Goal: Task Accomplishment & Management: Use online tool/utility

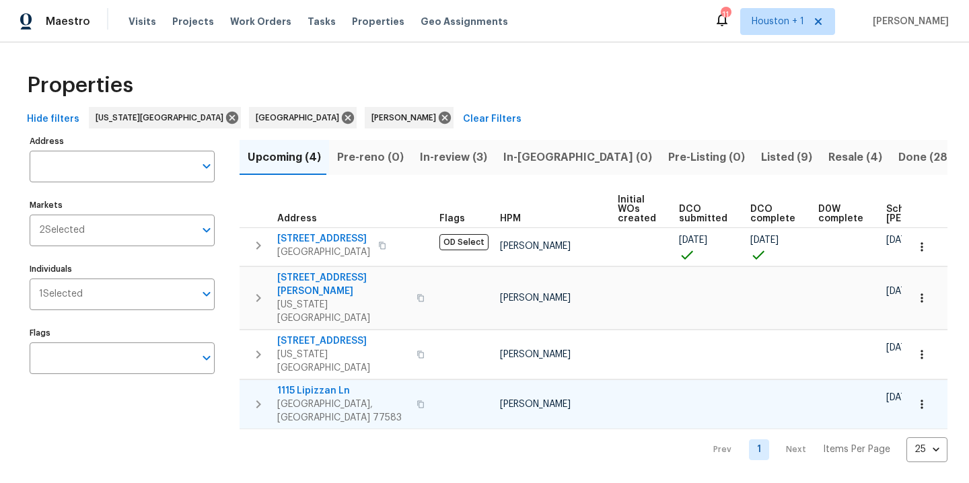
click at [917, 398] on icon "button" at bounding box center [921, 404] width 13 height 13
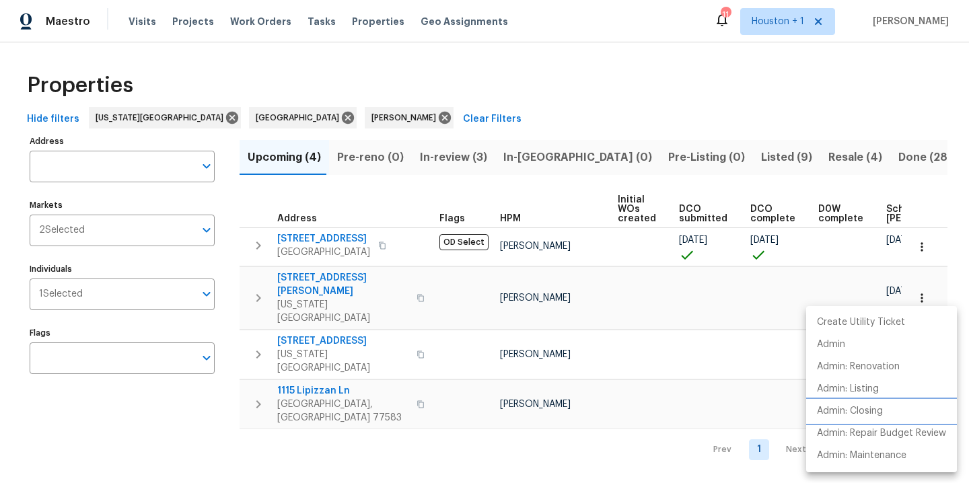
click at [881, 412] on p "Admin: Closing" at bounding box center [850, 411] width 66 height 14
click at [534, 69] on div at bounding box center [484, 241] width 969 height 483
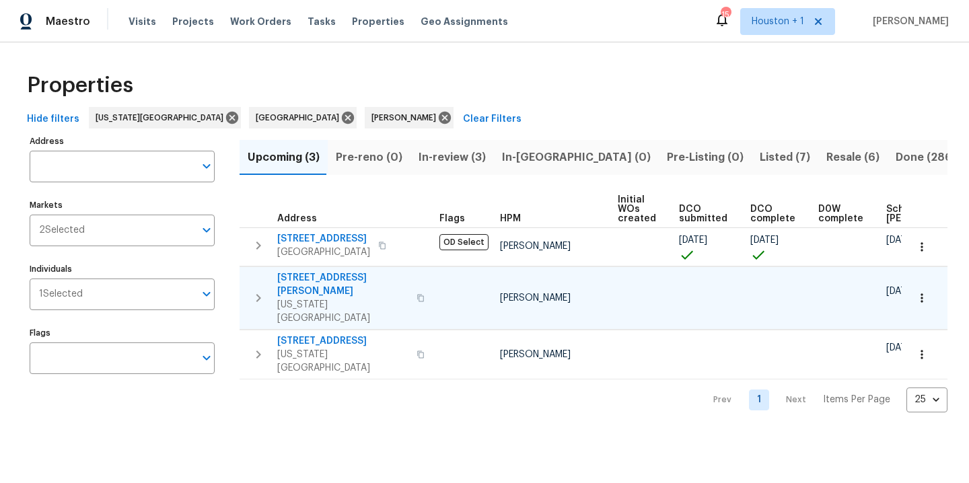
click at [913, 295] on button "button" at bounding box center [922, 298] width 30 height 30
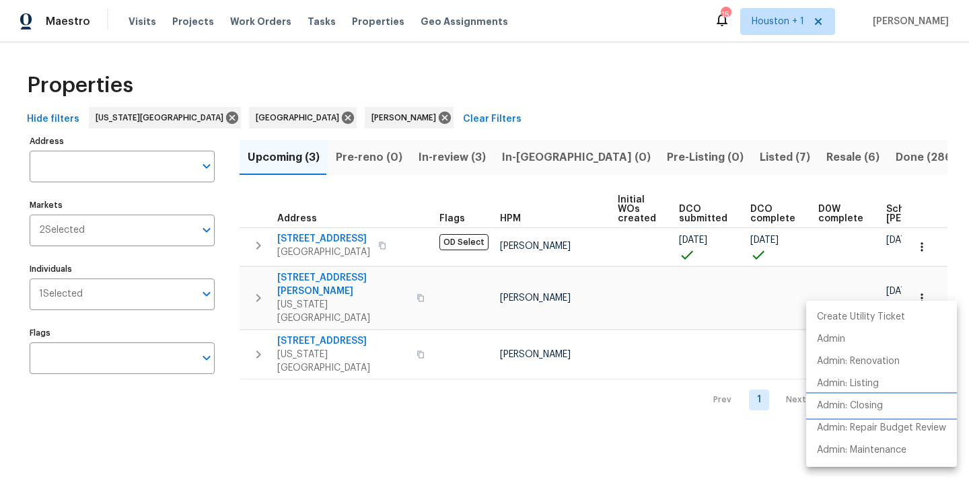
click at [860, 409] on p "Admin: Closing" at bounding box center [850, 406] width 66 height 14
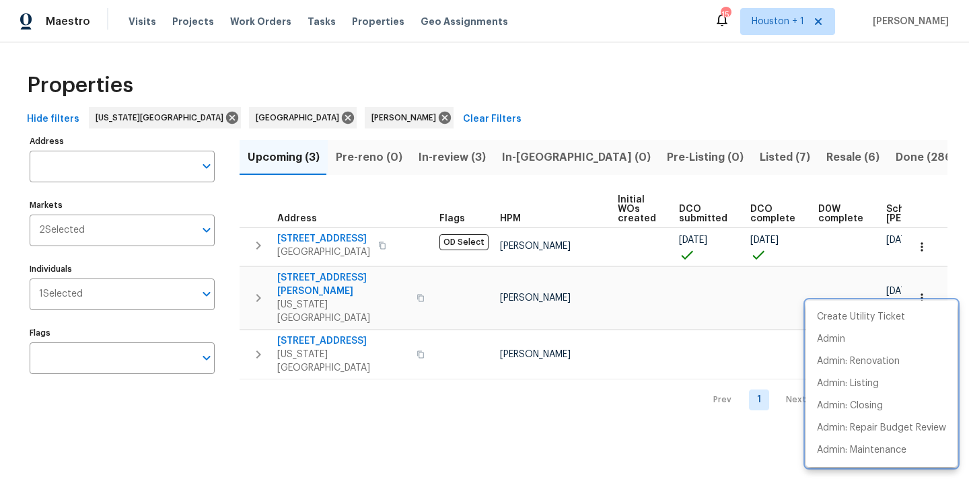
click at [737, 48] on div at bounding box center [484, 241] width 969 height 483
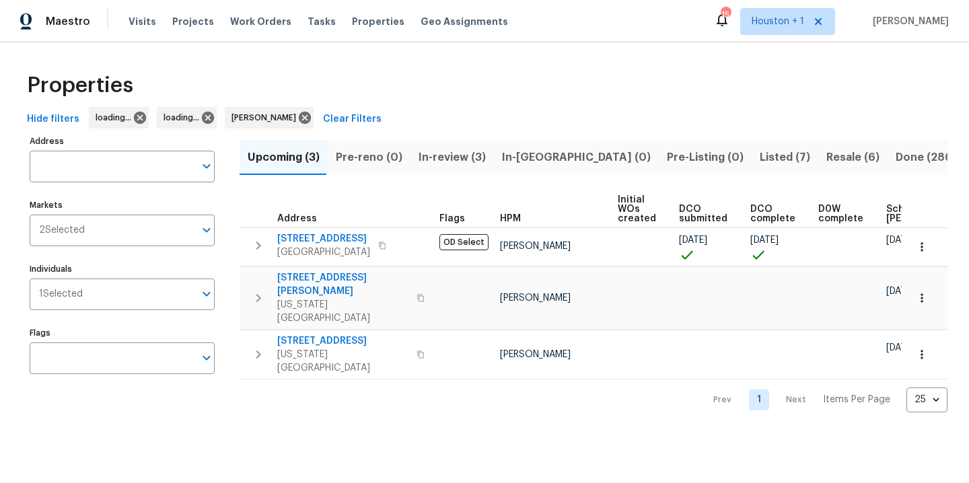
click at [826, 155] on span "Resale (6)" at bounding box center [852, 157] width 53 height 19
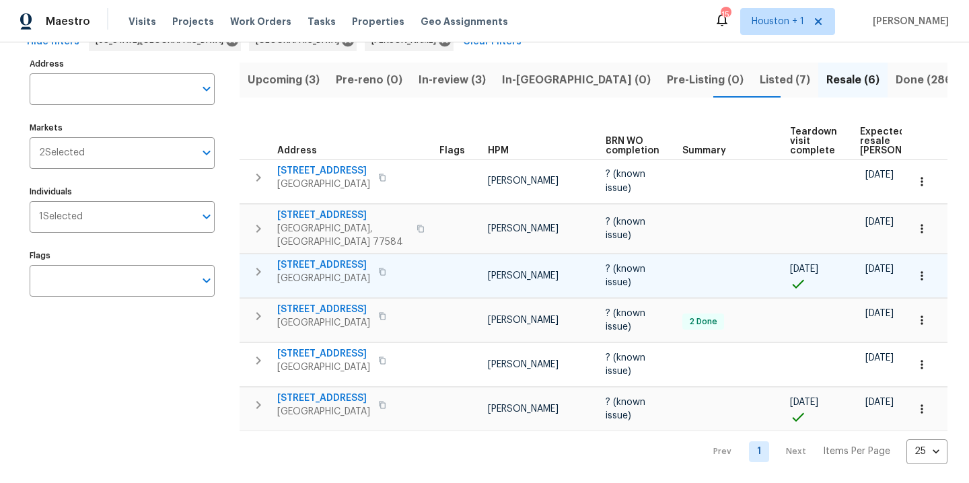
scroll to position [80, 0]
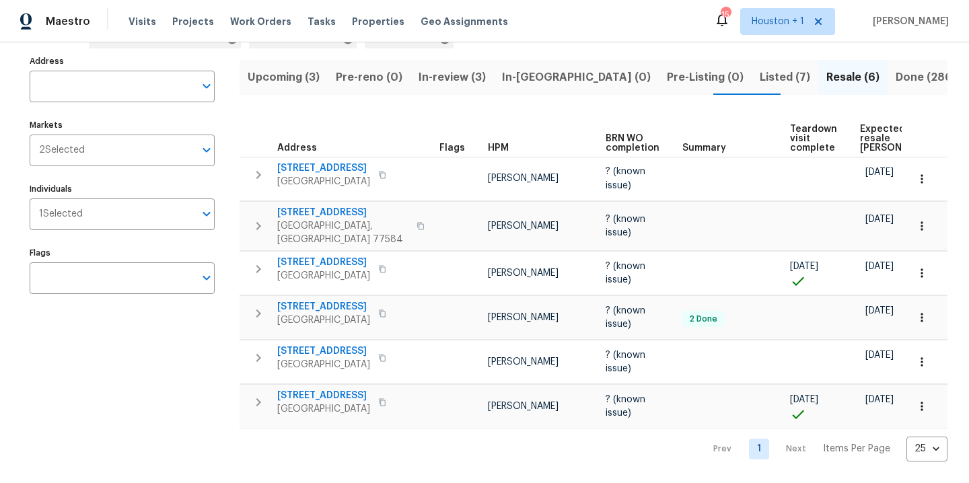
click at [760, 79] on span "Listed (7)" at bounding box center [785, 77] width 50 height 19
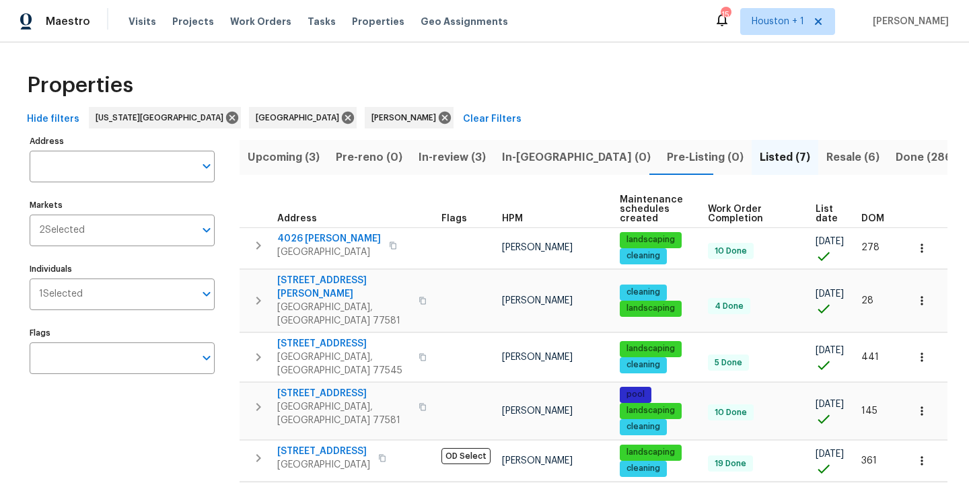
click at [578, 100] on div "Properties" at bounding box center [485, 85] width 926 height 43
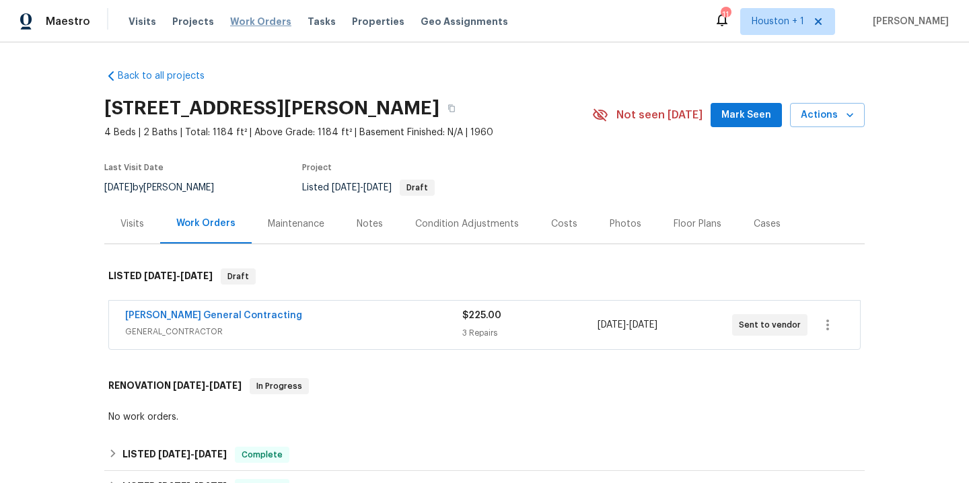
click at [249, 18] on span "Work Orders" at bounding box center [260, 21] width 61 height 13
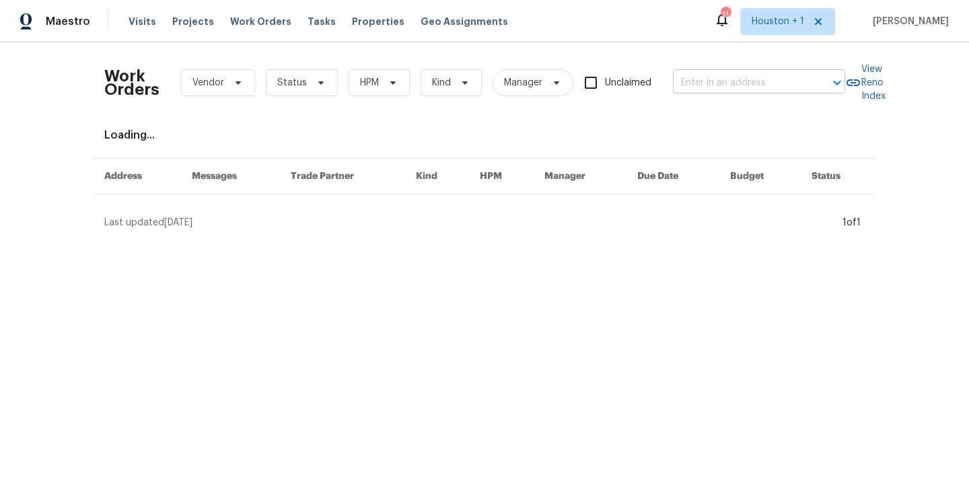
click at [744, 81] on input "text" at bounding box center [740, 83] width 135 height 21
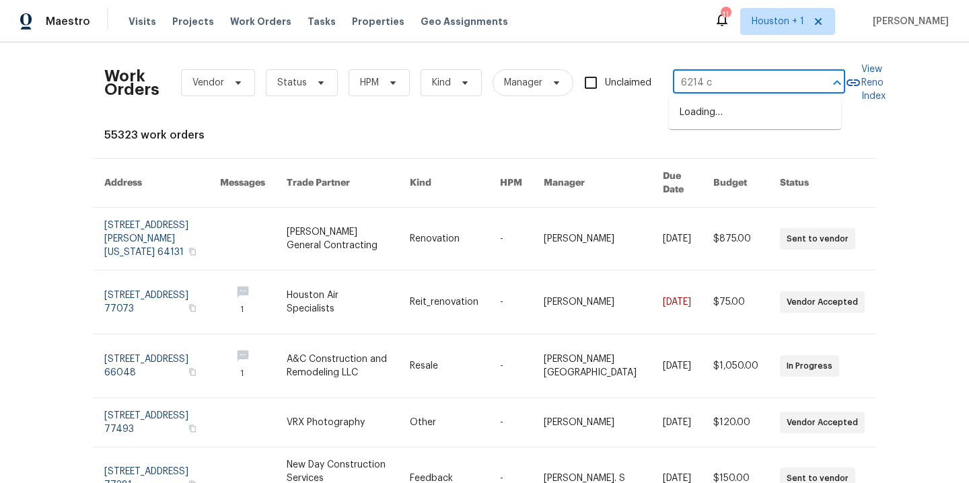
type input "6214 cl"
click at [765, 112] on li "[STREET_ADDRESS]" at bounding box center [755, 113] width 172 height 22
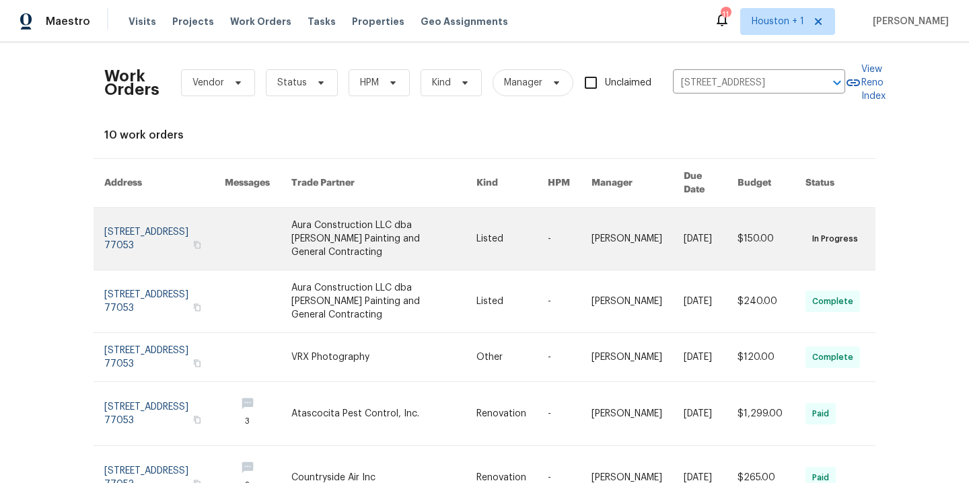
click at [345, 229] on link at bounding box center [383, 239] width 184 height 62
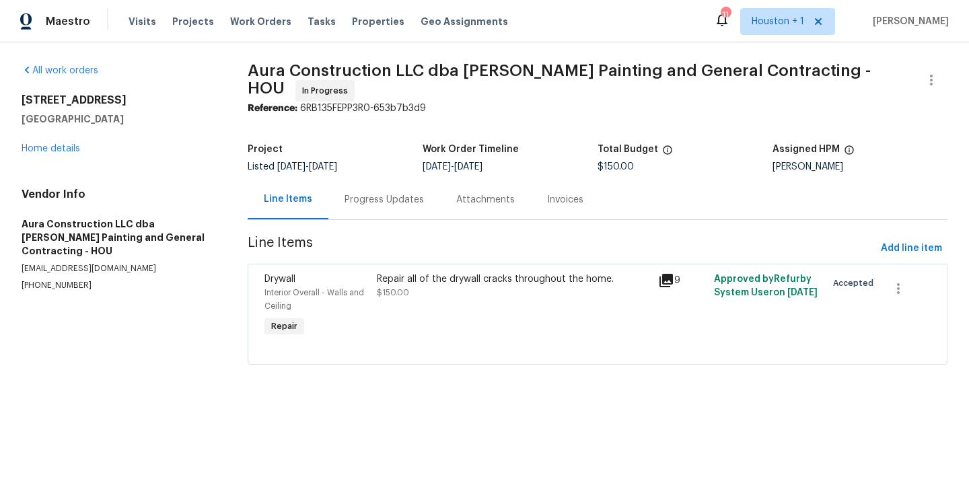
click at [479, 118] on section "Aura Construction LLC dba [PERSON_NAME] Painting and General Contracting - HOU …" at bounding box center [598, 222] width 700 height 317
click at [550, 293] on div "Repair all of the drywall cracks throughout the home. $150.00" at bounding box center [513, 286] width 273 height 27
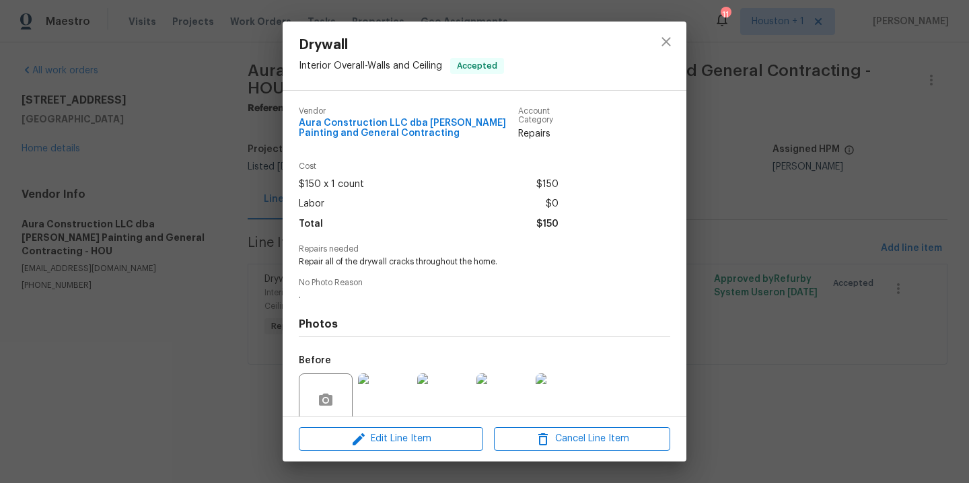
scroll to position [111, 0]
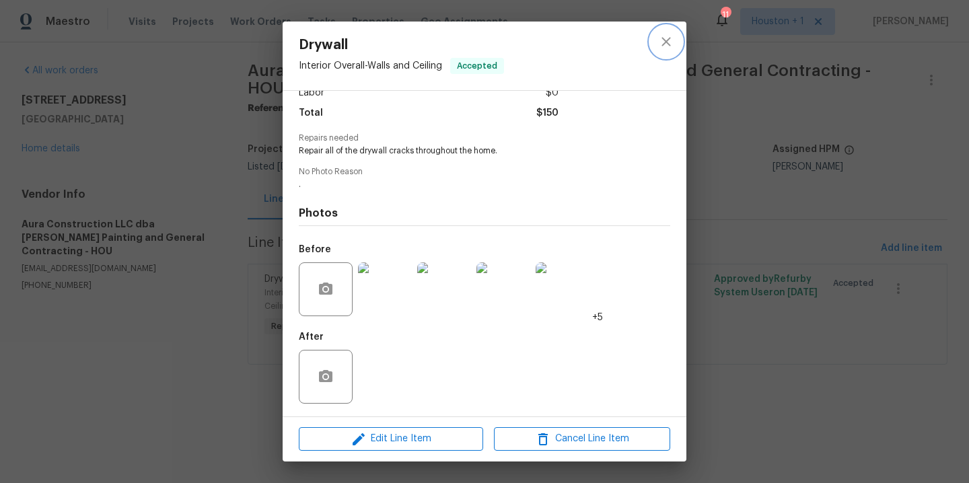
click at [668, 36] on icon "close" at bounding box center [666, 42] width 16 height 16
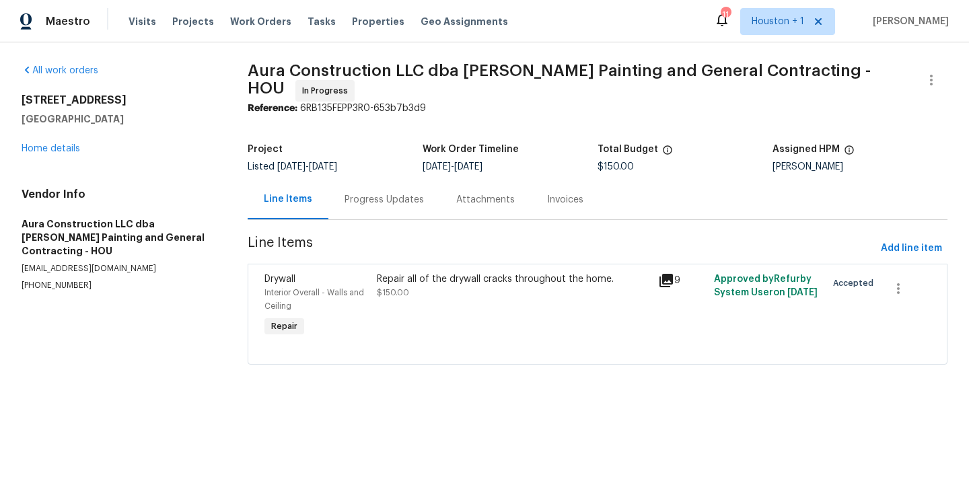
click at [650, 189] on div "Line Items Progress Updates Attachments Invoices" at bounding box center [598, 200] width 700 height 40
click at [264, 24] on span "Work Orders" at bounding box center [260, 21] width 61 height 13
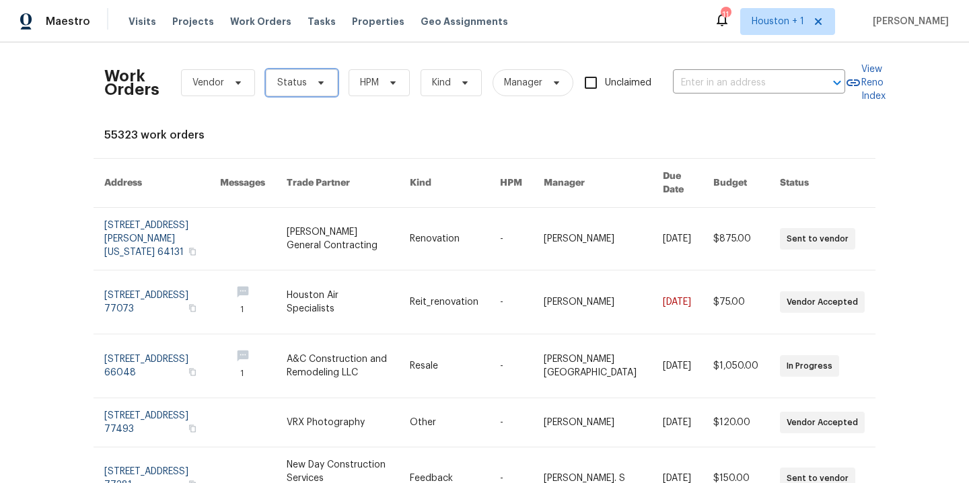
click at [312, 86] on span at bounding box center [319, 82] width 15 height 11
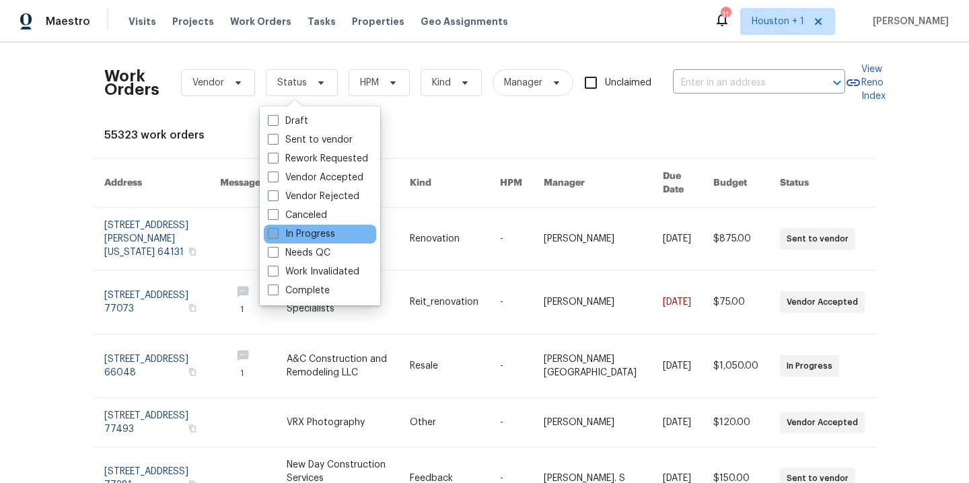
click at [304, 234] on label "In Progress" at bounding box center [301, 233] width 67 height 13
click at [277, 234] on input "In Progress" at bounding box center [272, 231] width 9 height 9
checkbox input "true"
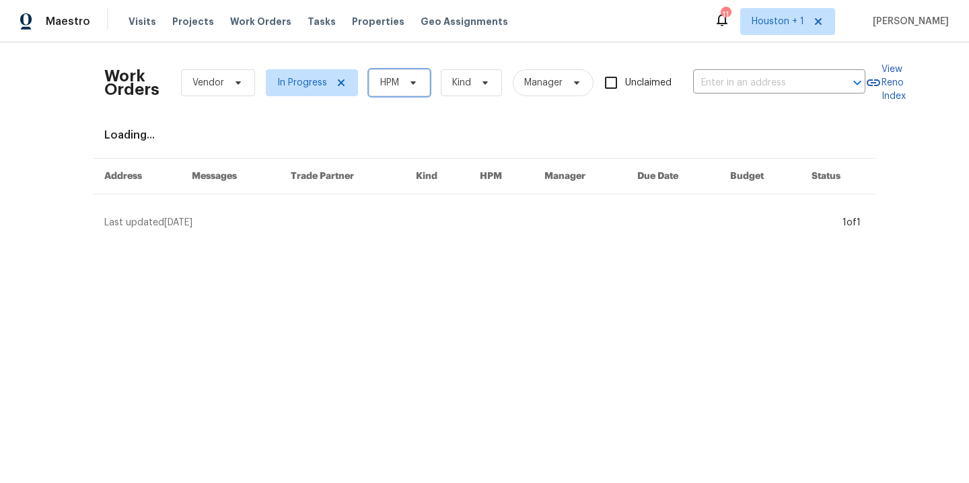
click at [380, 83] on span "HPM" at bounding box center [389, 82] width 19 height 13
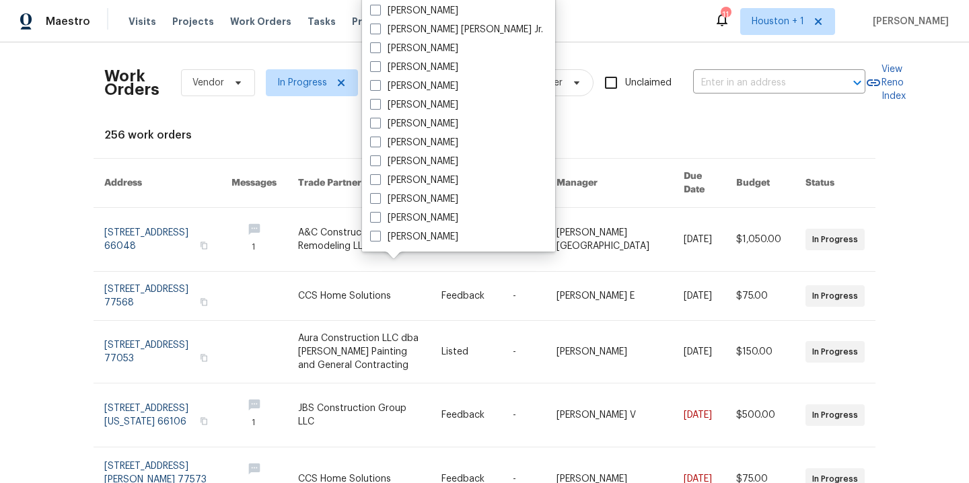
scroll to position [296, 0]
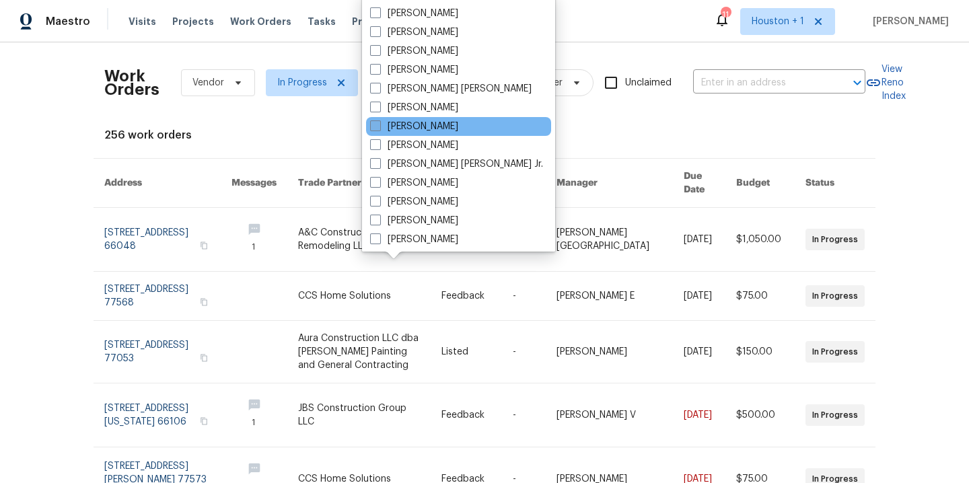
click at [434, 122] on label "[PERSON_NAME]" at bounding box center [414, 126] width 88 height 13
click at [379, 122] on input "[PERSON_NAME]" at bounding box center [374, 124] width 9 height 9
checkbox input "true"
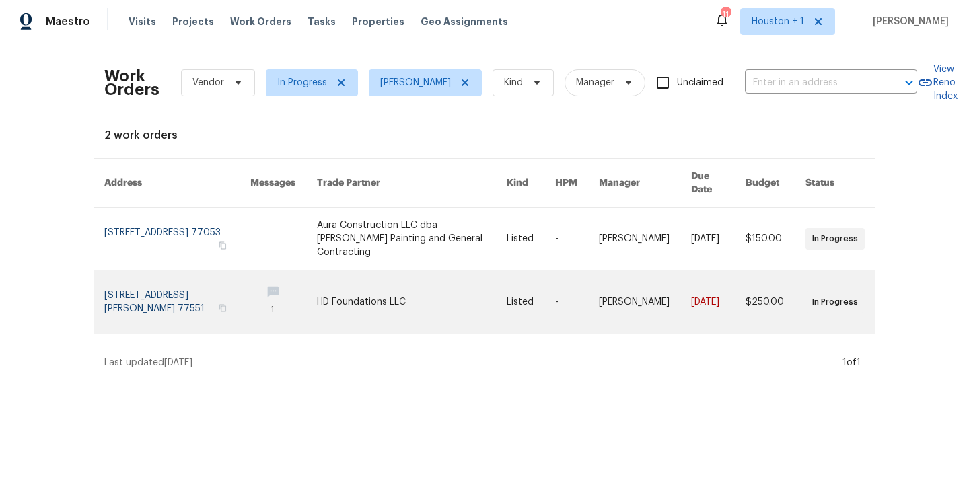
click at [377, 277] on link at bounding box center [412, 302] width 190 height 63
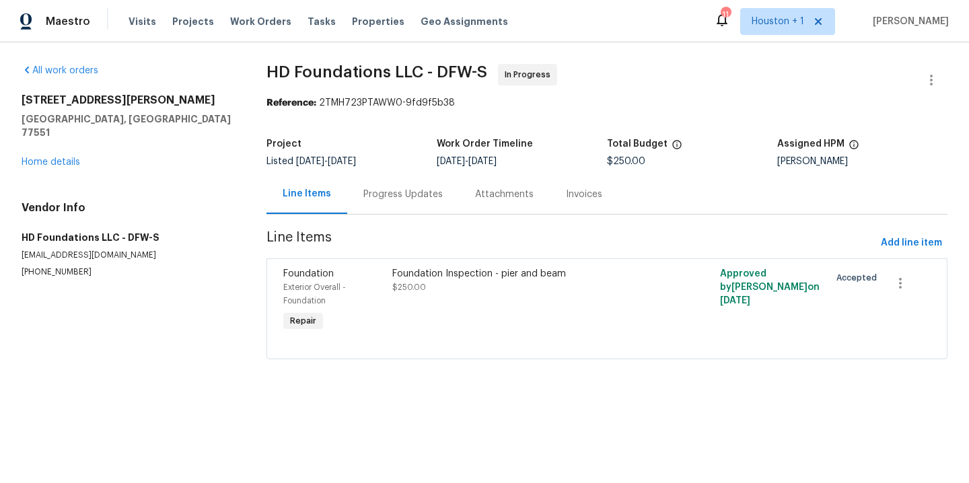
click at [407, 192] on div "Progress Updates" at bounding box center [402, 194] width 79 height 13
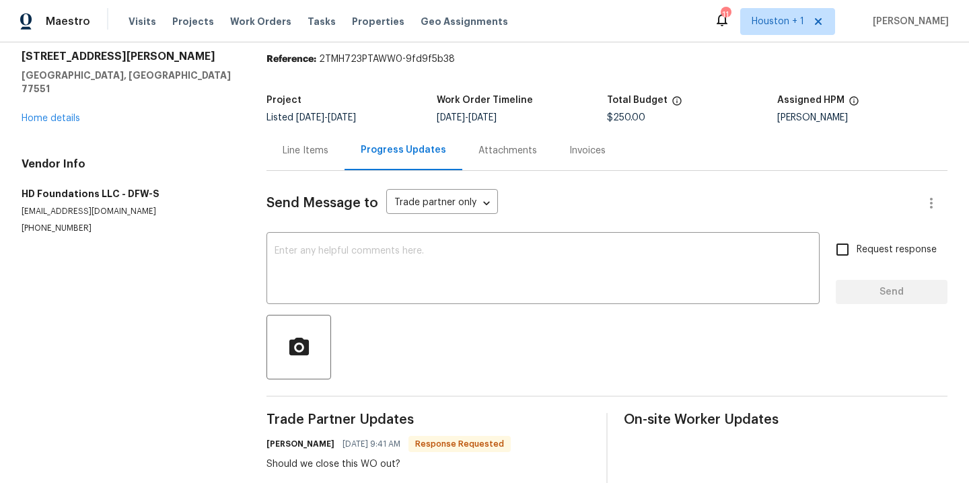
scroll to position [79, 0]
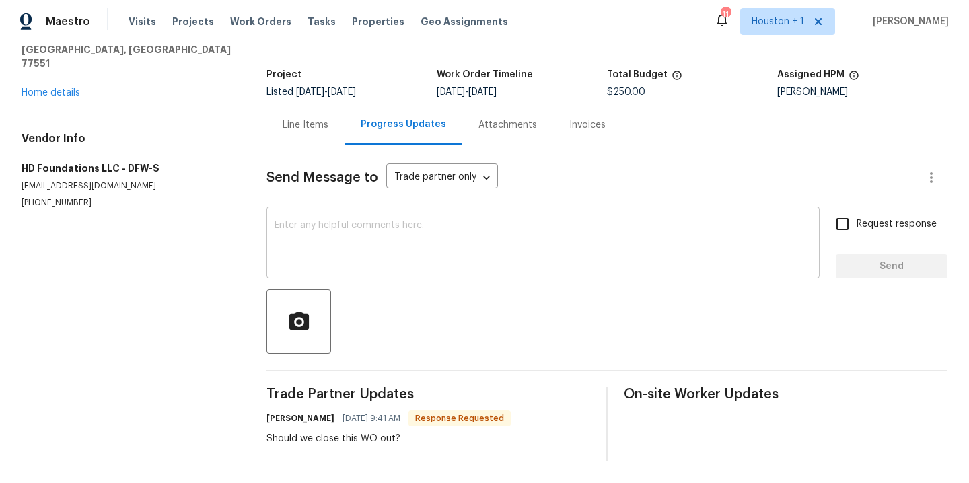
click at [416, 232] on textarea at bounding box center [543, 244] width 537 height 47
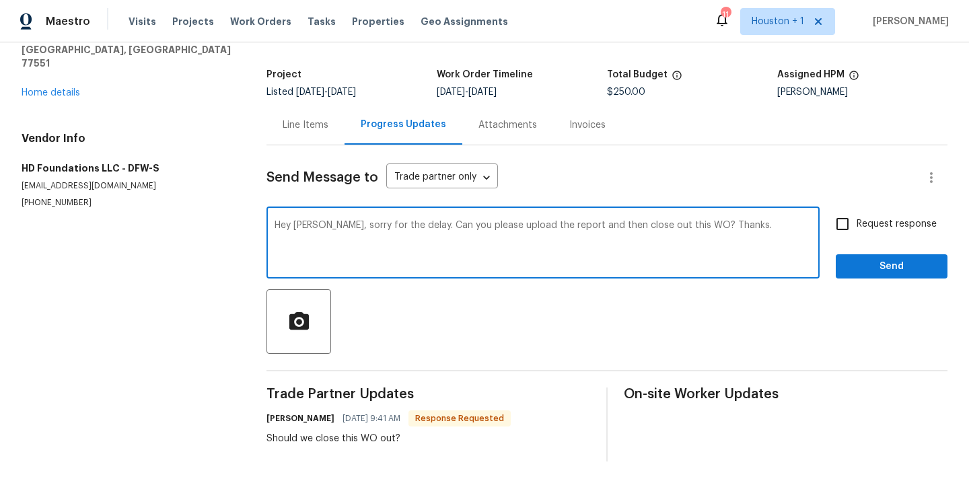
type textarea "Hey [PERSON_NAME], sorry for the delay. Can you please upload the report and th…"
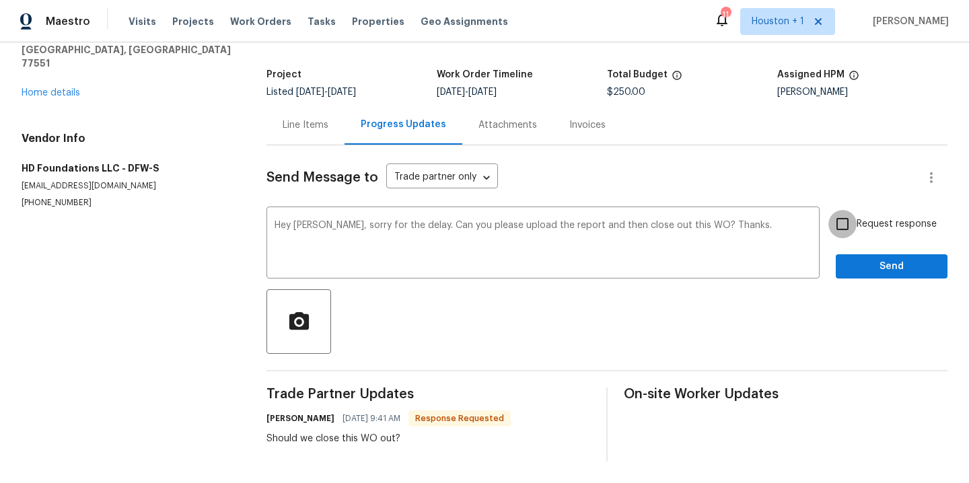
click at [831, 211] on input "Request response" at bounding box center [842, 224] width 28 height 28
checkbox input "true"
click at [857, 258] on span "Send" at bounding box center [892, 266] width 90 height 17
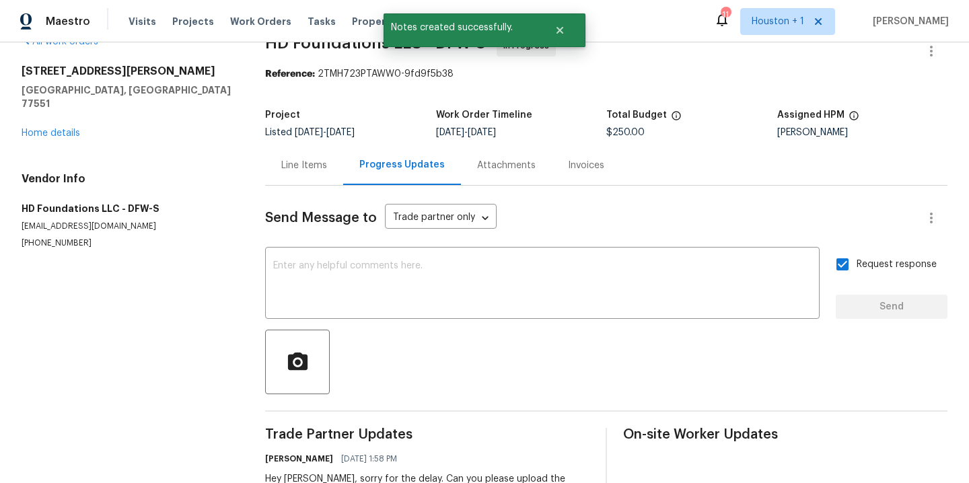
scroll to position [0, 0]
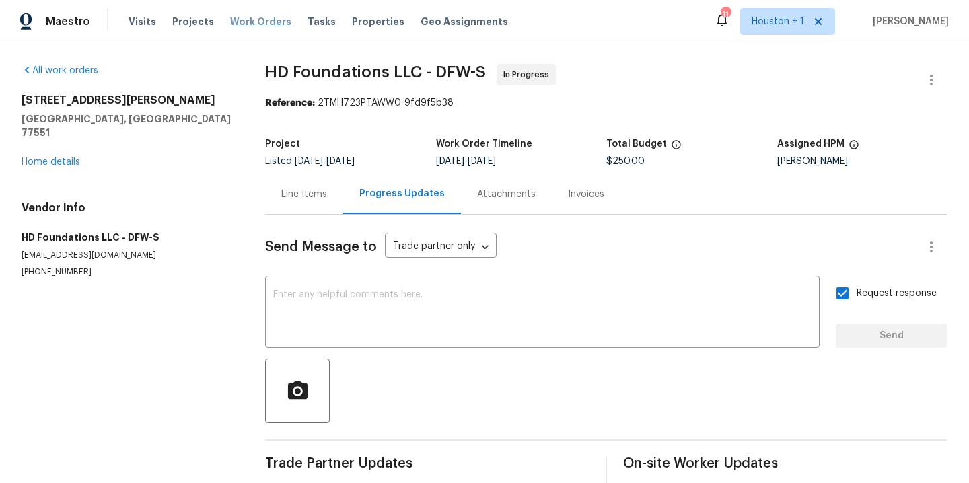
click at [242, 20] on span "Work Orders" at bounding box center [260, 21] width 61 height 13
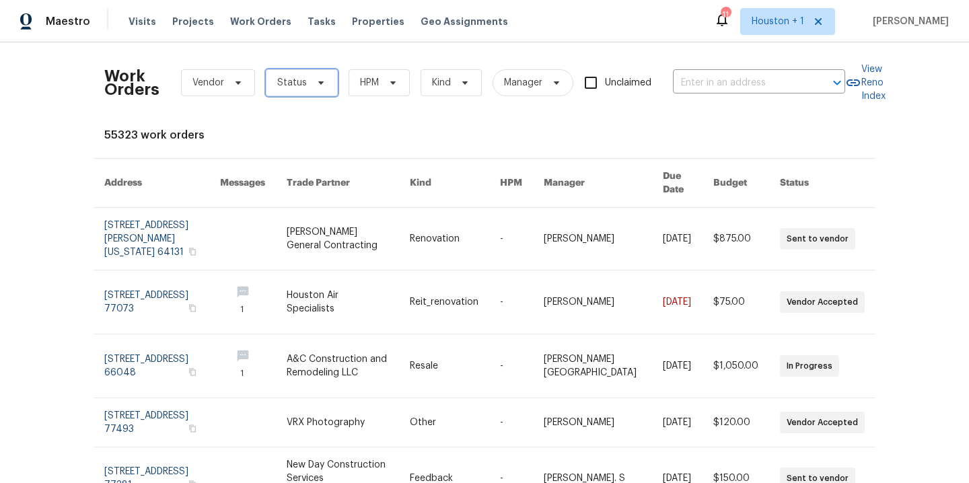
click at [302, 89] on span "Status" at bounding box center [302, 82] width 72 height 27
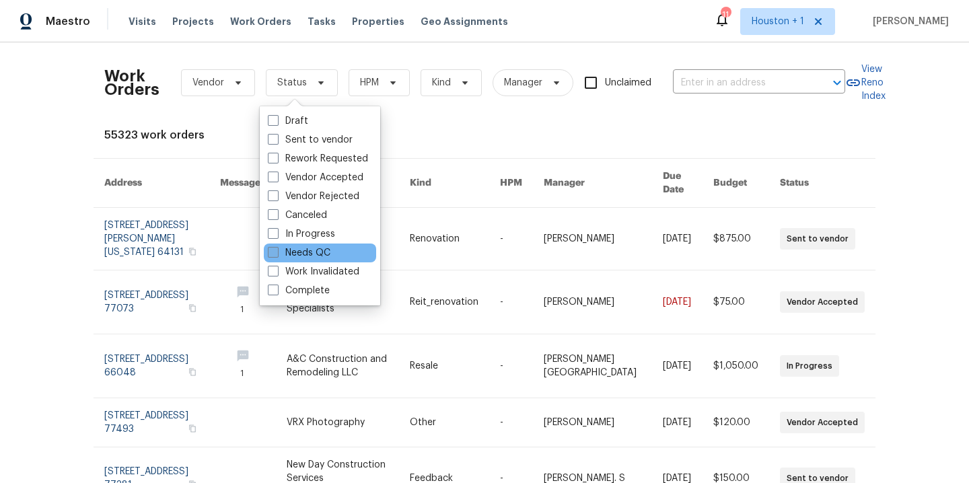
click at [295, 256] on label "Needs QC" at bounding box center [299, 252] width 63 height 13
click at [277, 255] on input "Needs QC" at bounding box center [272, 250] width 9 height 9
checkbox input "true"
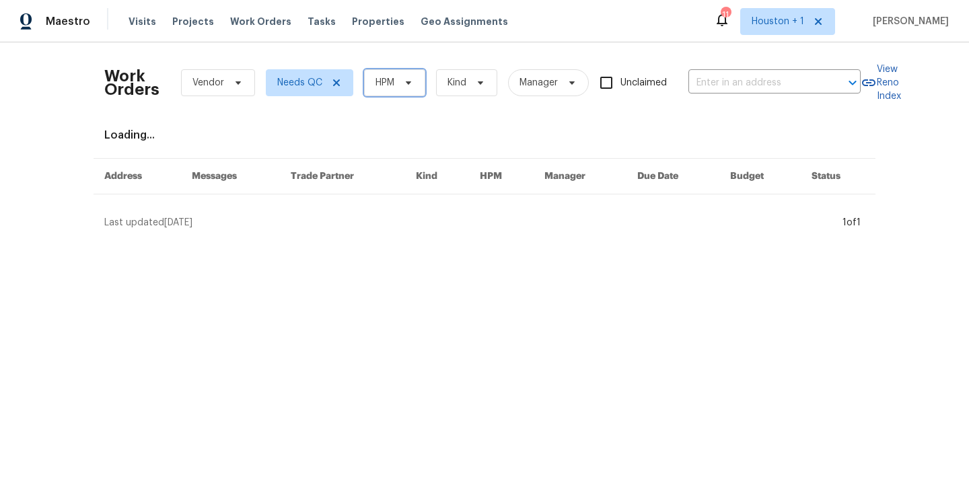
click at [376, 75] on span "HPM" at bounding box center [394, 82] width 61 height 27
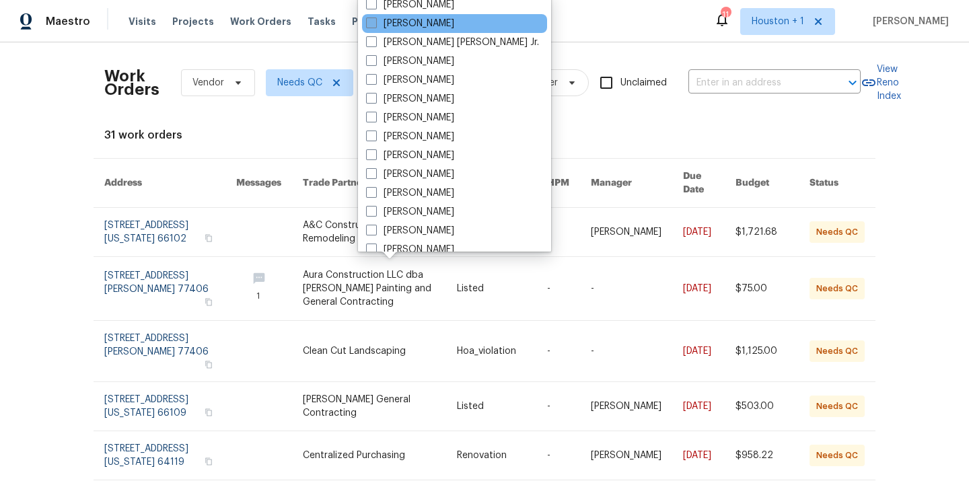
scroll to position [417, 0]
click at [421, 9] on label "[PERSON_NAME]" at bounding box center [410, 5] width 88 height 13
click at [375, 8] on input "[PERSON_NAME]" at bounding box center [370, 3] width 9 height 9
checkbox input "true"
